Goal: Information Seeking & Learning: Learn about a topic

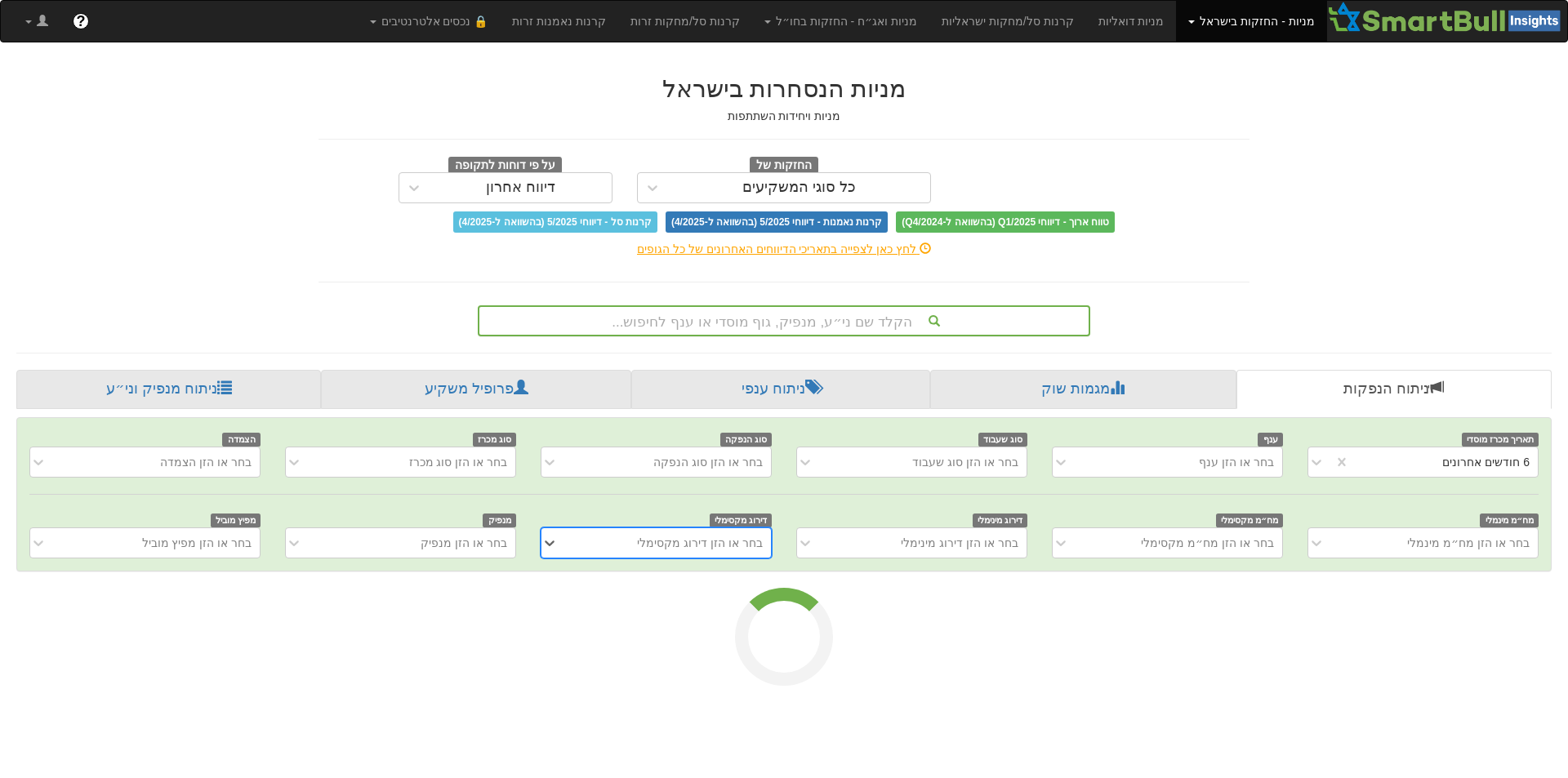
click at [702, 323] on div "הקלד שם ני״ע, מנפיק, גוף מוסדי או ענף לחיפוש..." at bounding box center [784, 320] width 609 height 27
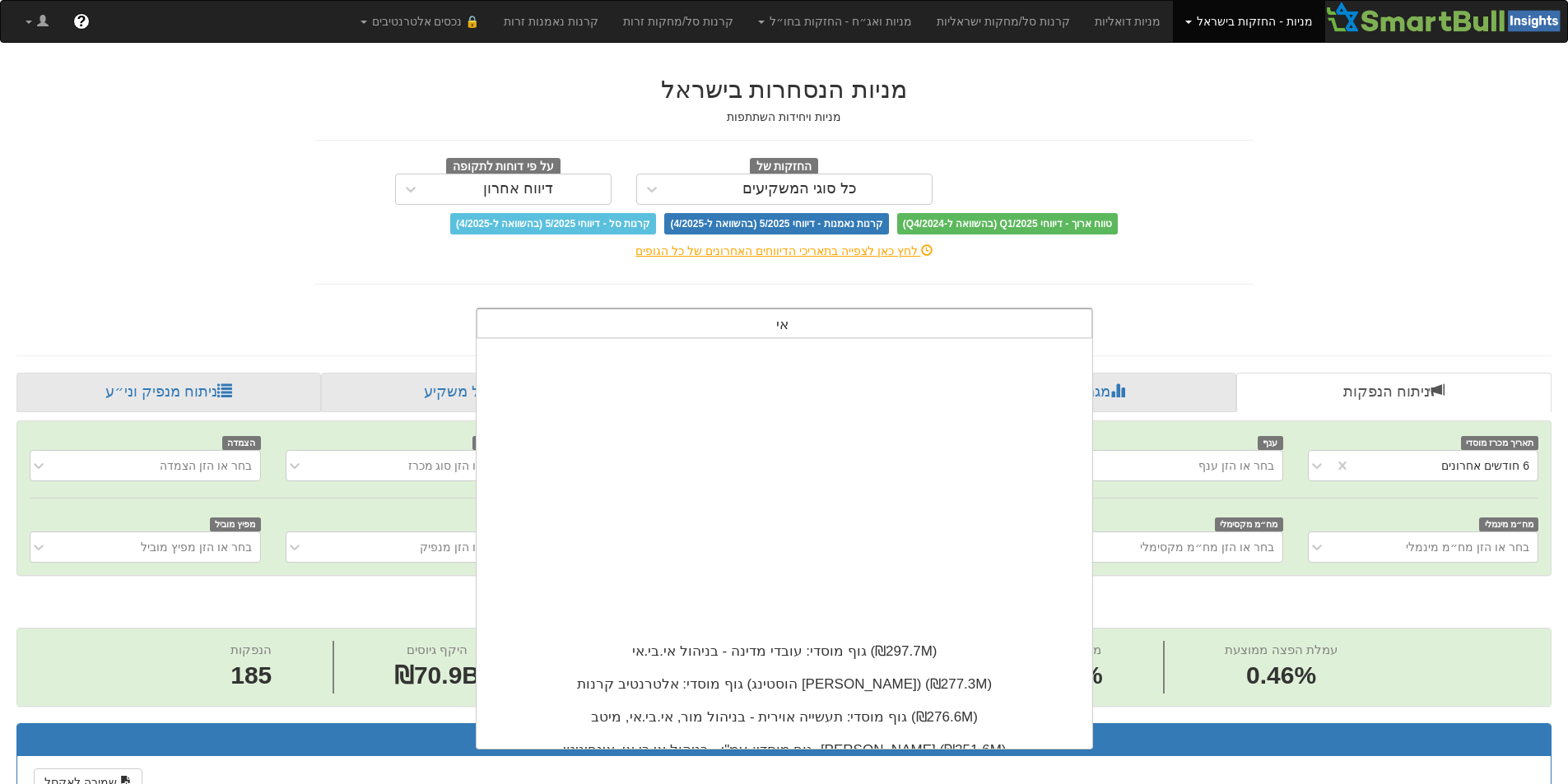
scroll to position [410, 0]
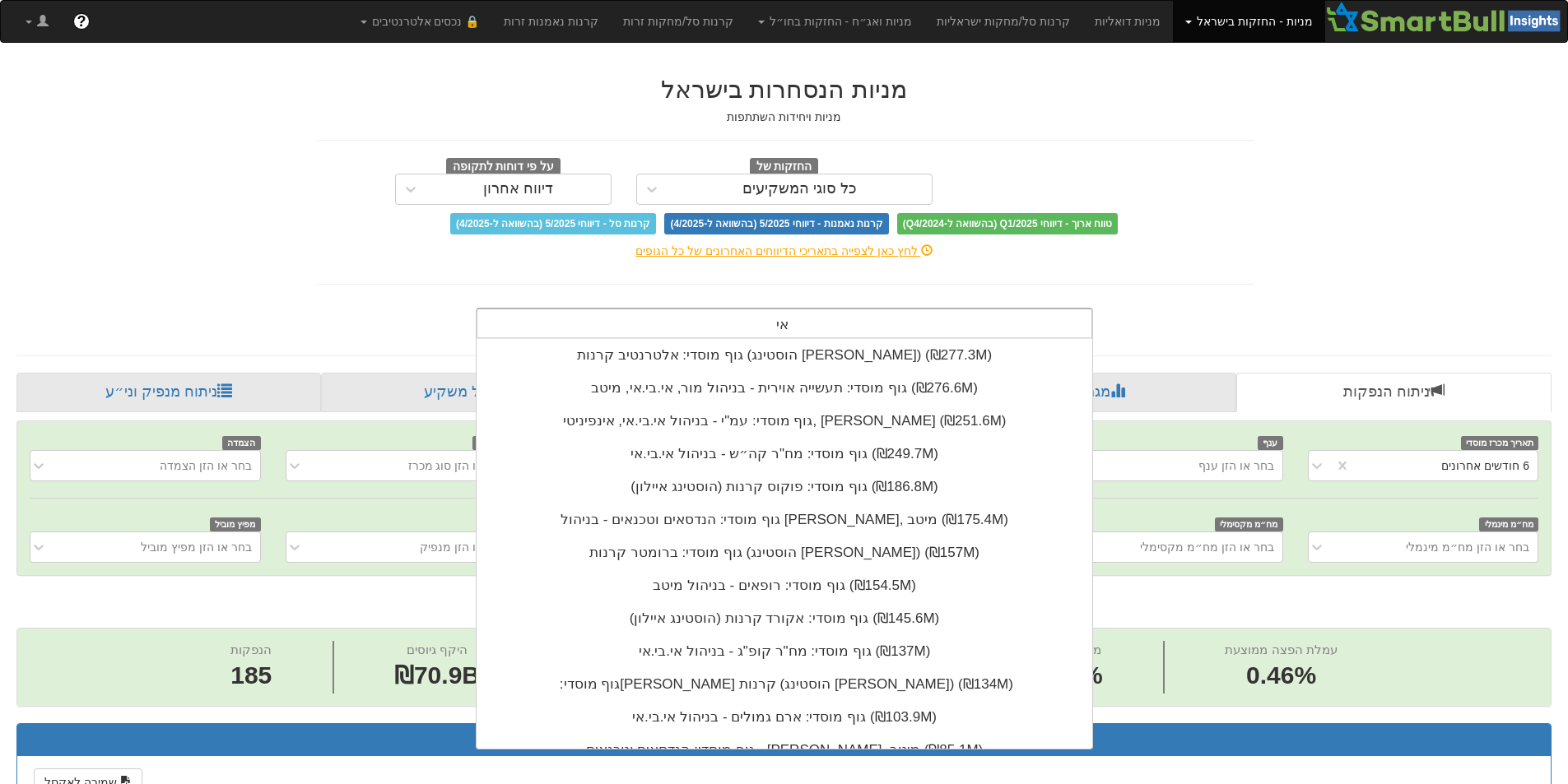
type input "א"
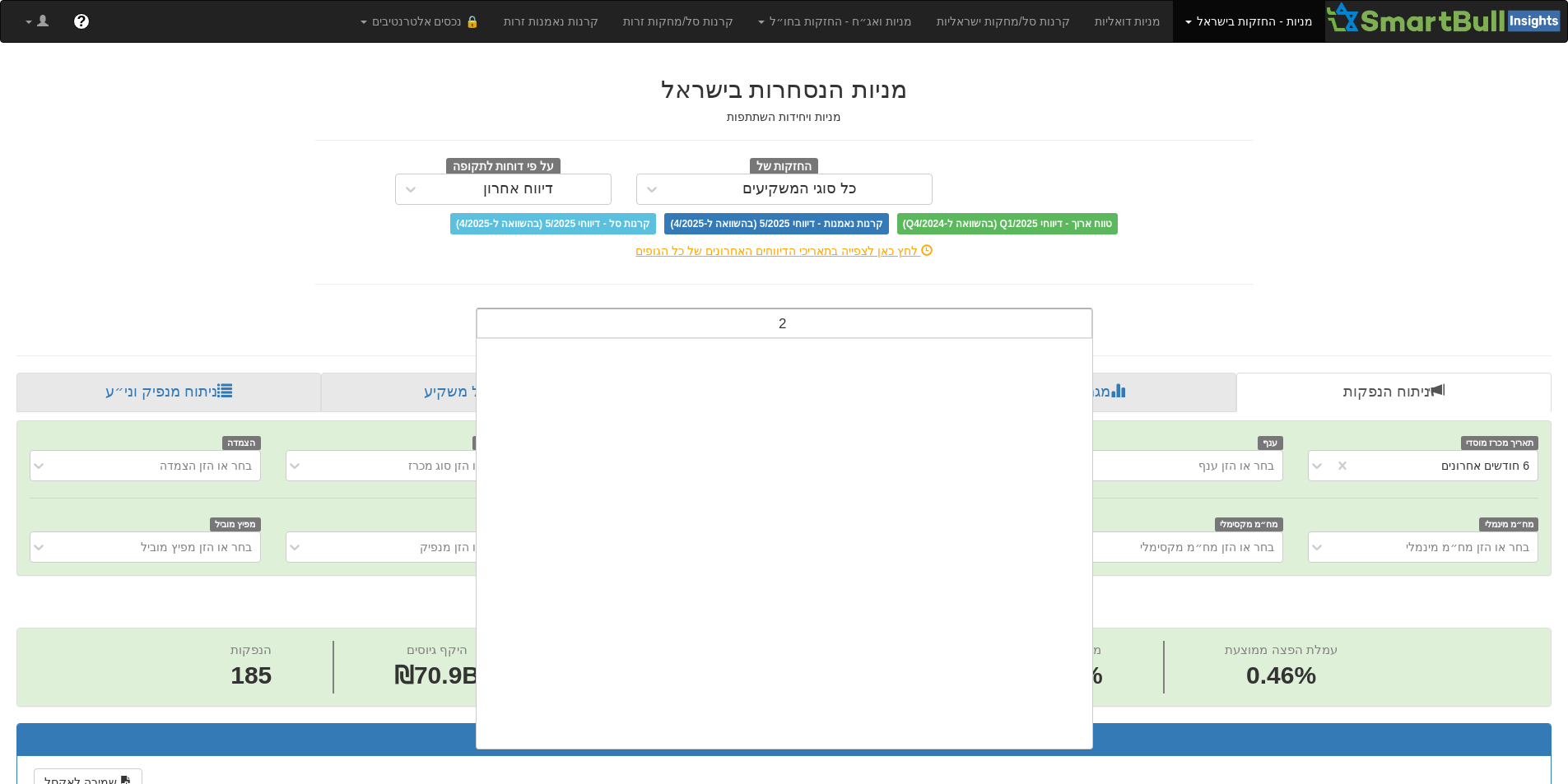
scroll to position [0, 0]
type input "209"
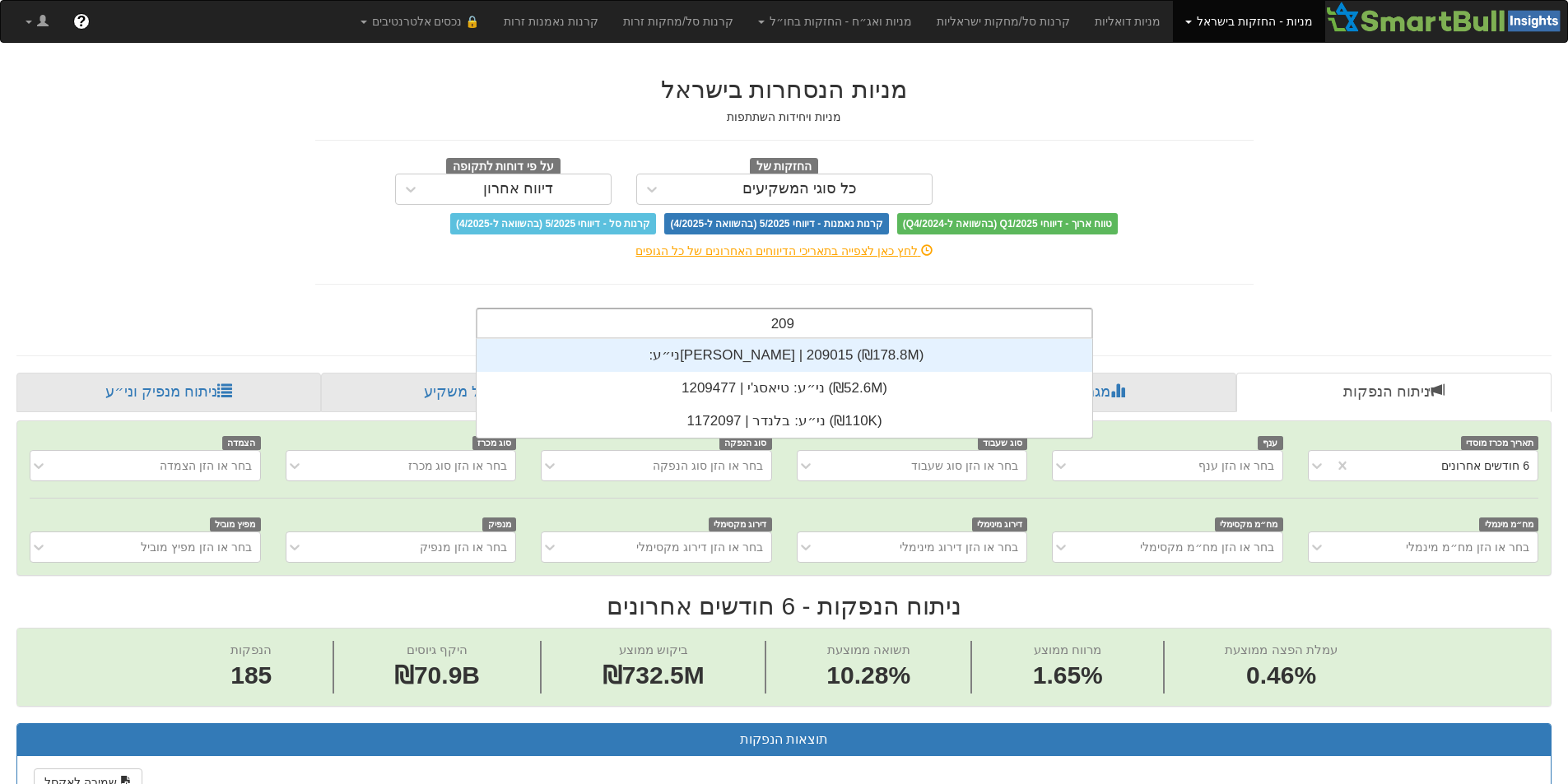
scroll to position [99, 0]
click at [857, 347] on div "ני״ע: ‏[PERSON_NAME] | 209015 ‎(₪178.8M)‎" at bounding box center [784, 355] width 616 height 33
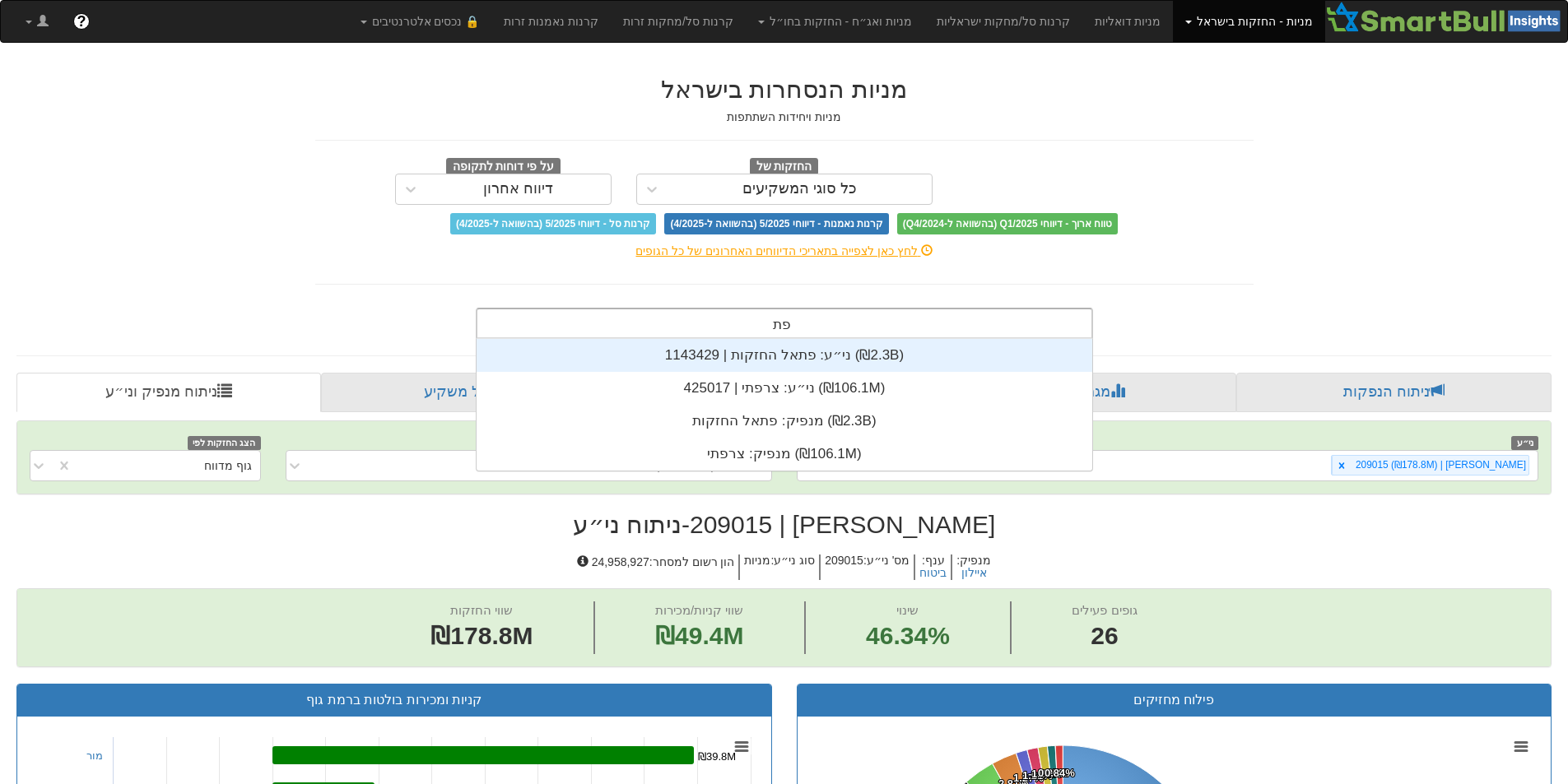
scroll to position [65, 0]
type input "פתאל"
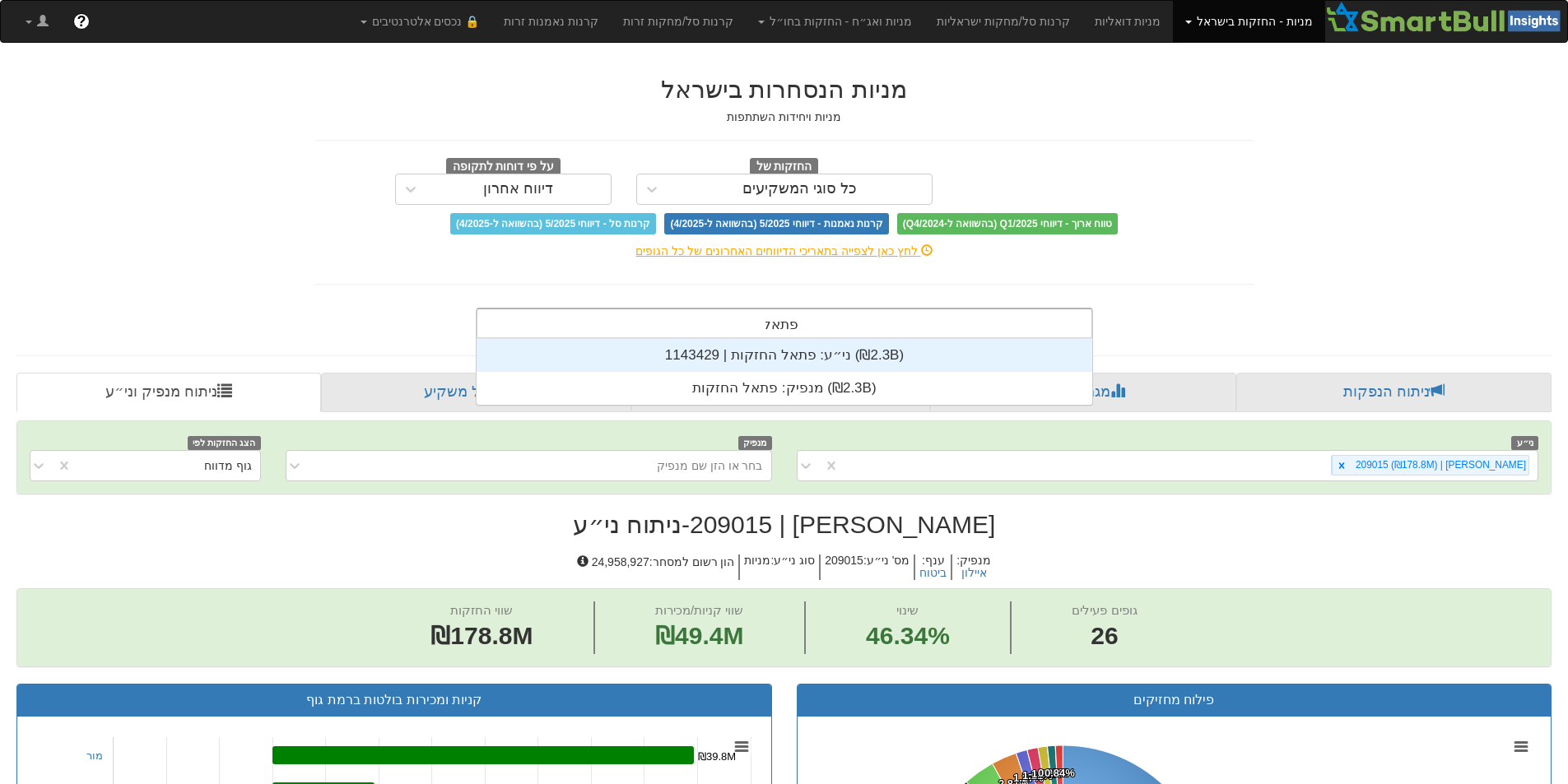
click at [840, 357] on div "ני״ע: ‏פתאל החזקות | 1143429 ‎(₪2.3B)‎" at bounding box center [784, 355] width 616 height 33
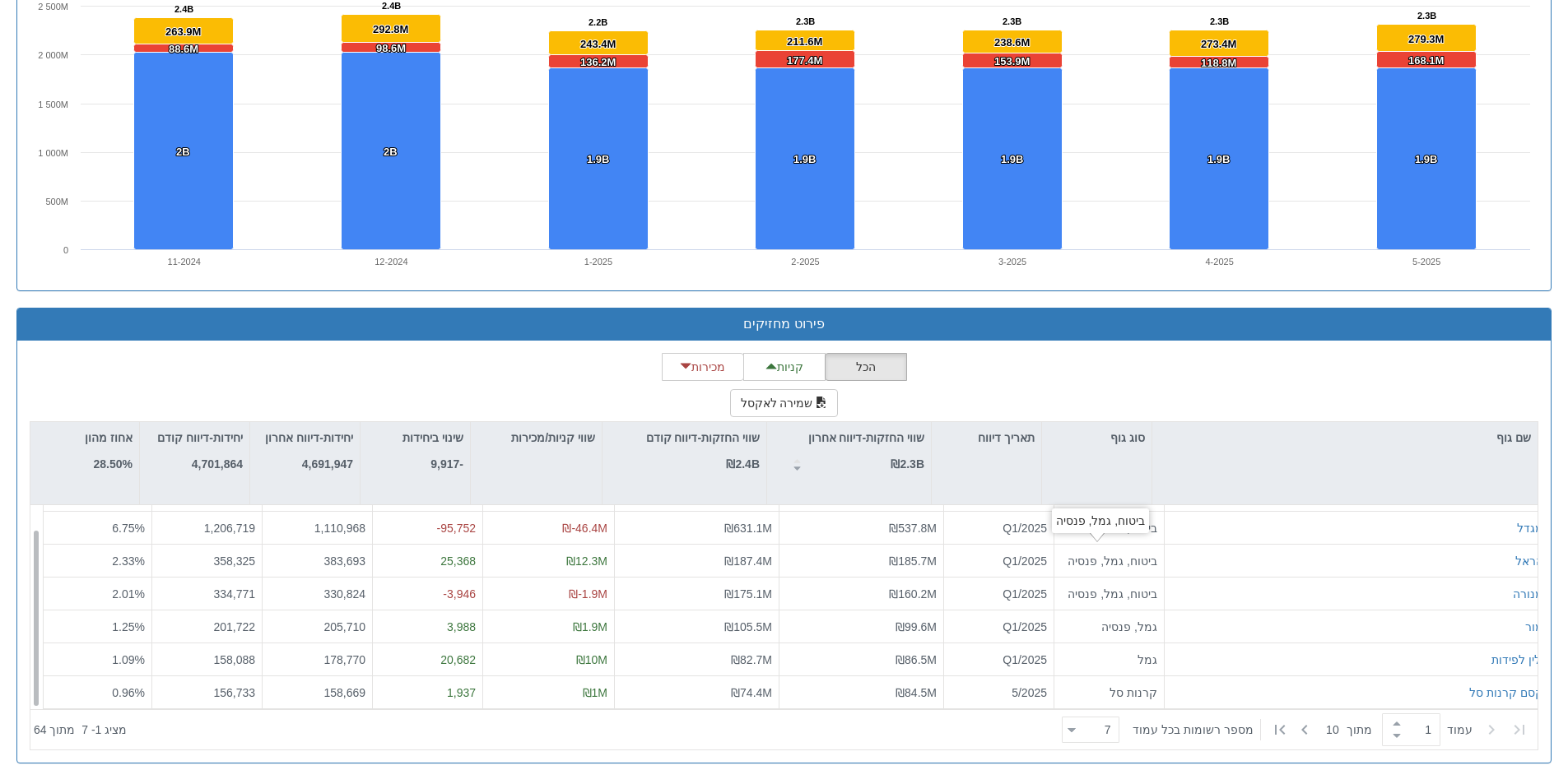
scroll to position [27, 0]
click at [1069, 732] on div "7 7" at bounding box center [1090, 729] width 58 height 27
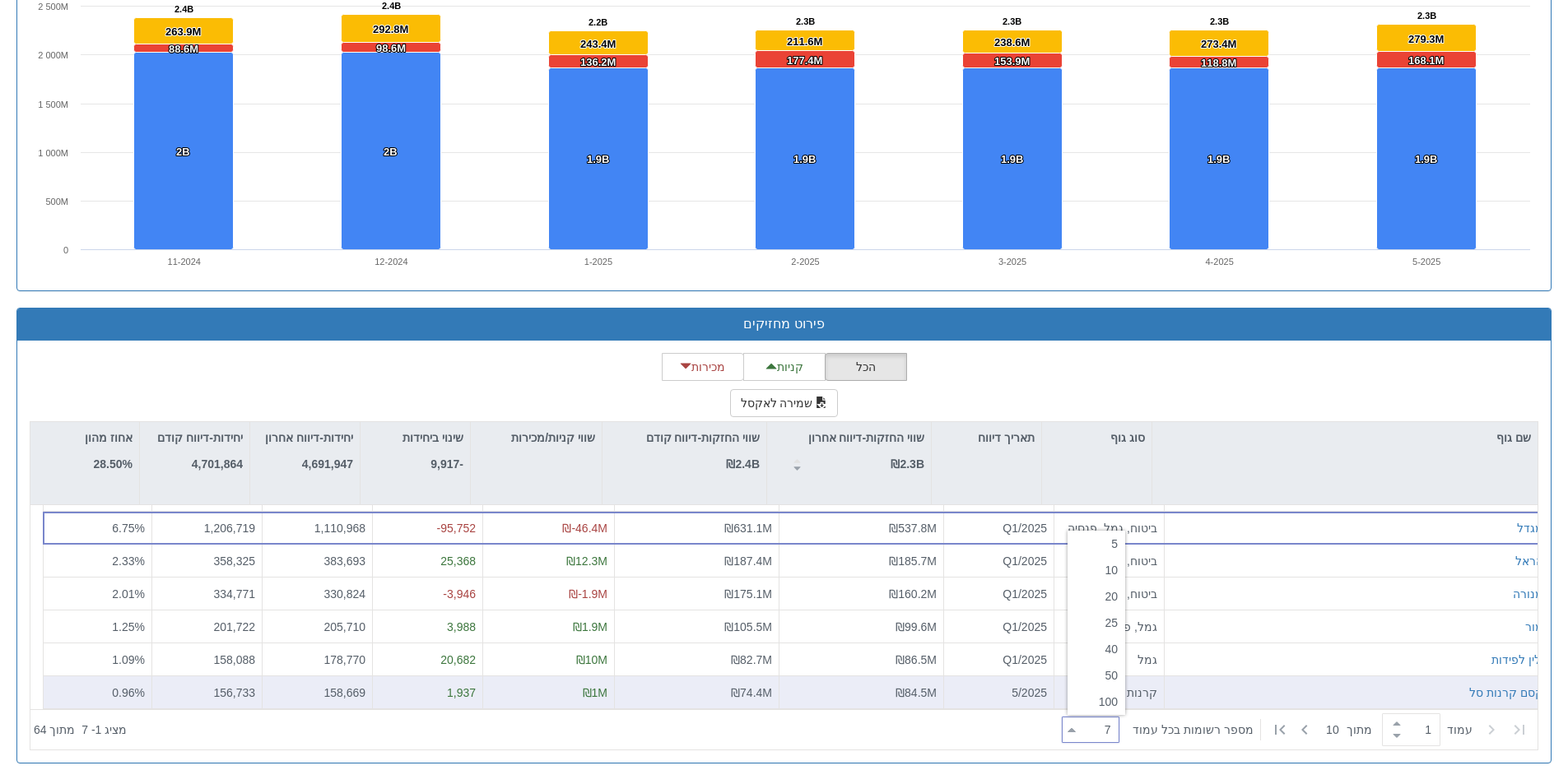
drag, startPoint x: 1095, startPoint y: 700, endPoint x: 1104, endPoint y: 695, distance: 10.3
click at [1096, 700] on div "100" at bounding box center [1096, 701] width 58 height 27
type input "100"
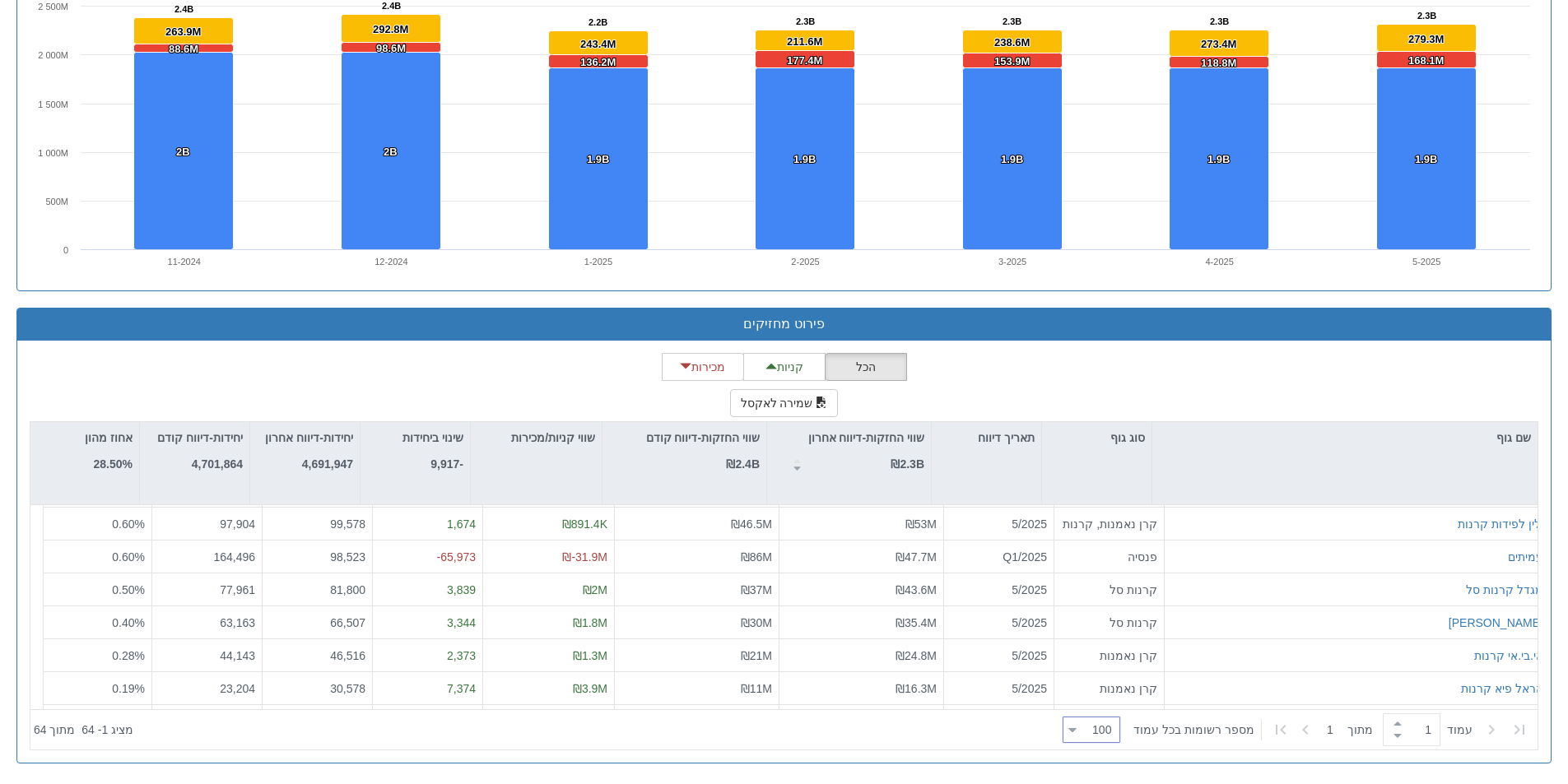
scroll to position [355, 0]
